Goal: Navigation & Orientation: Find specific page/section

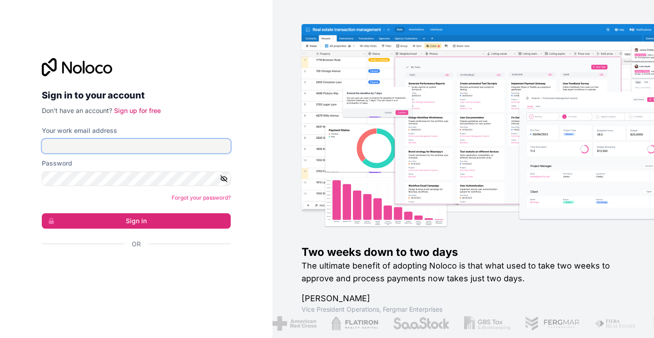
type input "**********"
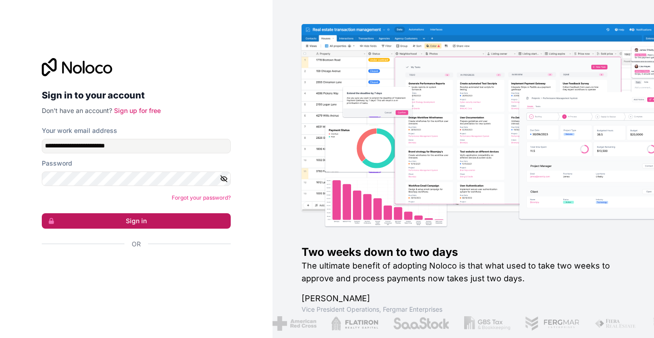
click at [203, 222] on button "Sign in" at bounding box center [136, 220] width 189 height 15
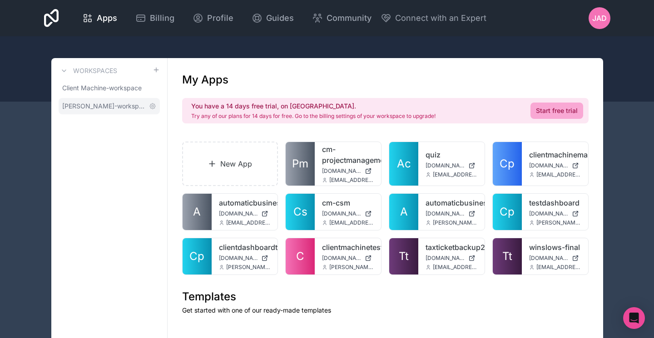
click at [138, 109] on span "[PERSON_NAME]-workspace" at bounding box center [103, 106] width 83 height 9
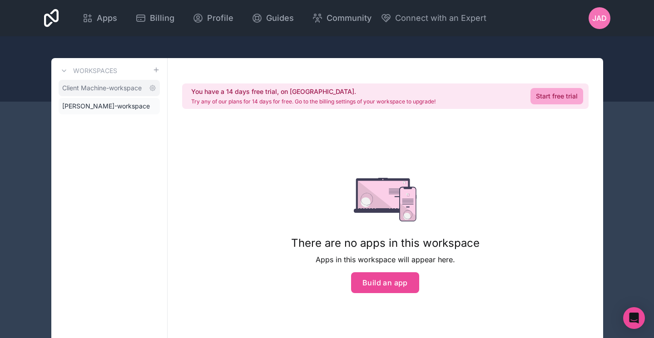
click at [124, 91] on span "Client Machine-workspace" at bounding box center [101, 88] width 79 height 9
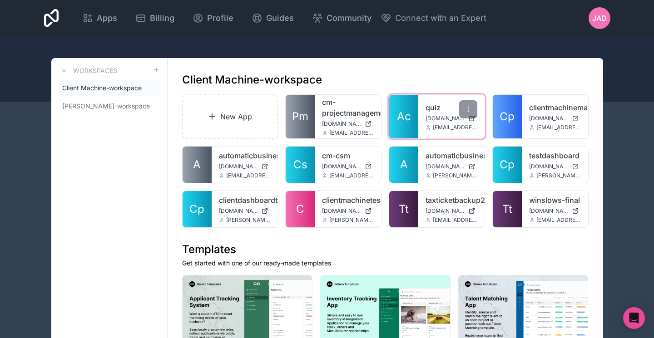
click at [432, 126] on div "[EMAIL_ADDRESS][DOMAIN_NAME]" at bounding box center [451, 127] width 52 height 7
click at [430, 125] on icon at bounding box center [427, 127] width 5 height 5
click at [469, 116] on div at bounding box center [468, 109] width 18 height 18
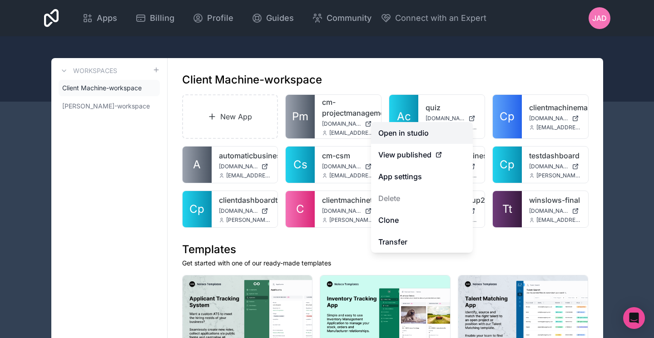
click at [439, 132] on link "Open in studio" at bounding box center [422, 133] width 102 height 22
